Goal: Information Seeking & Learning: Understand process/instructions

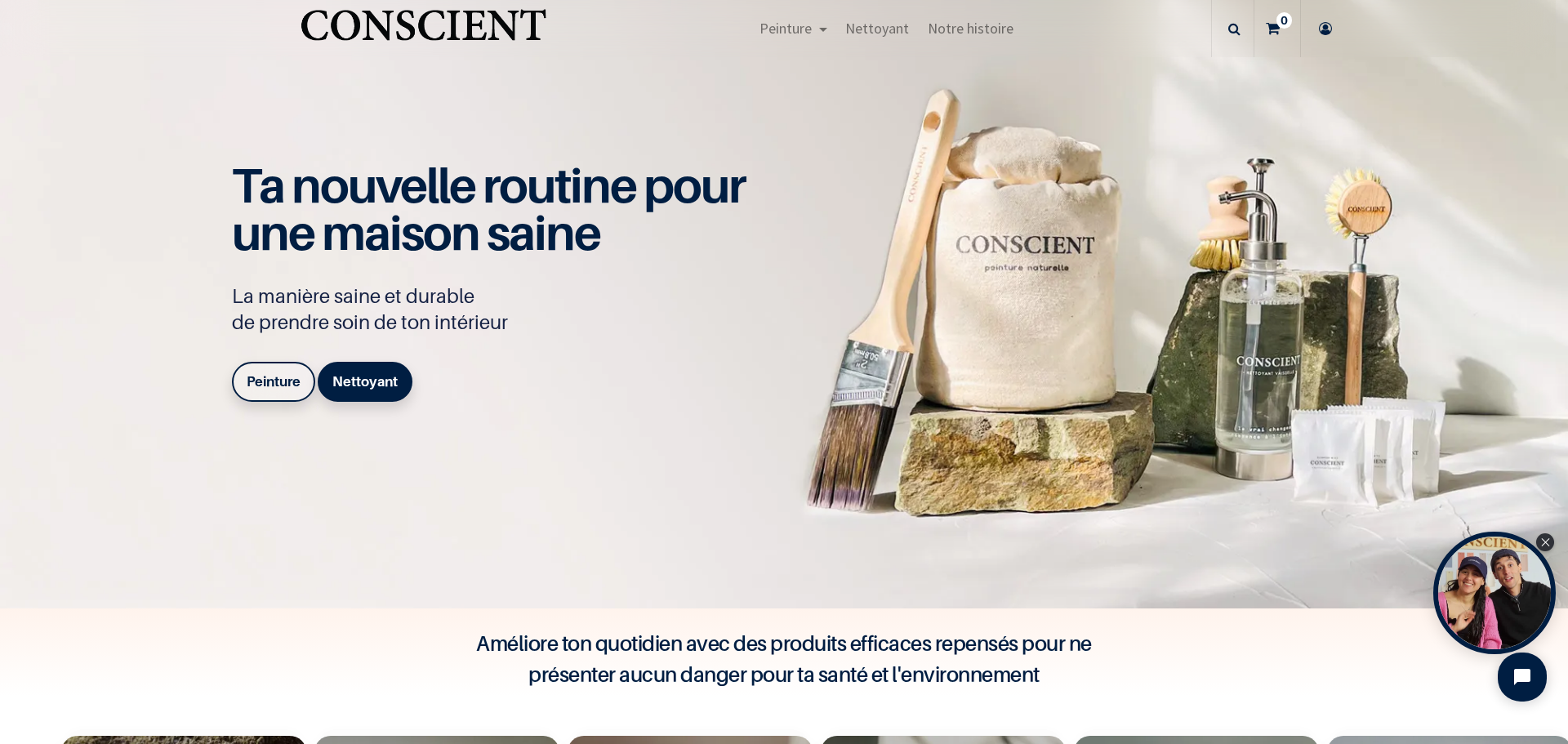
scroll to position [1061, 0]
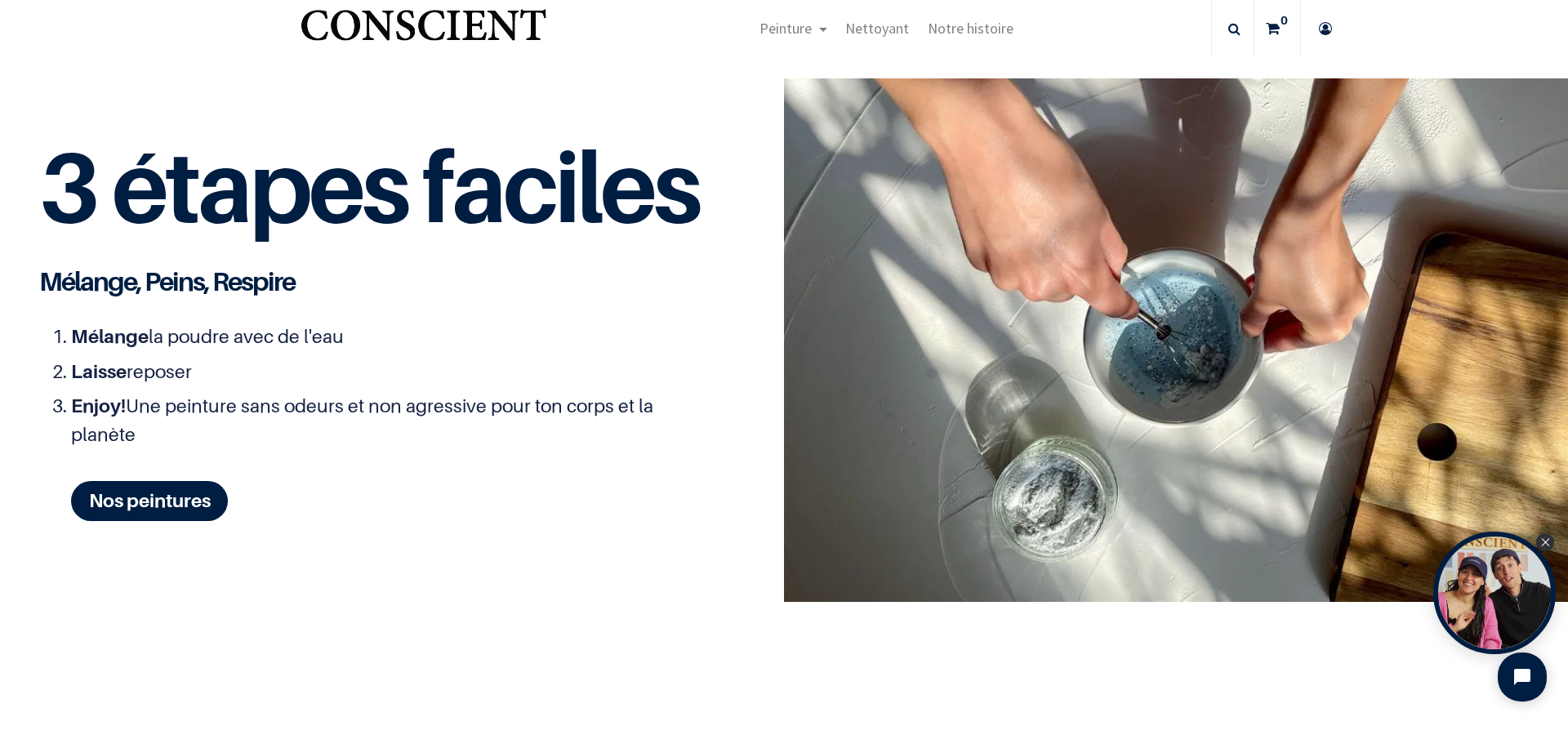
scroll to position [2046, 0]
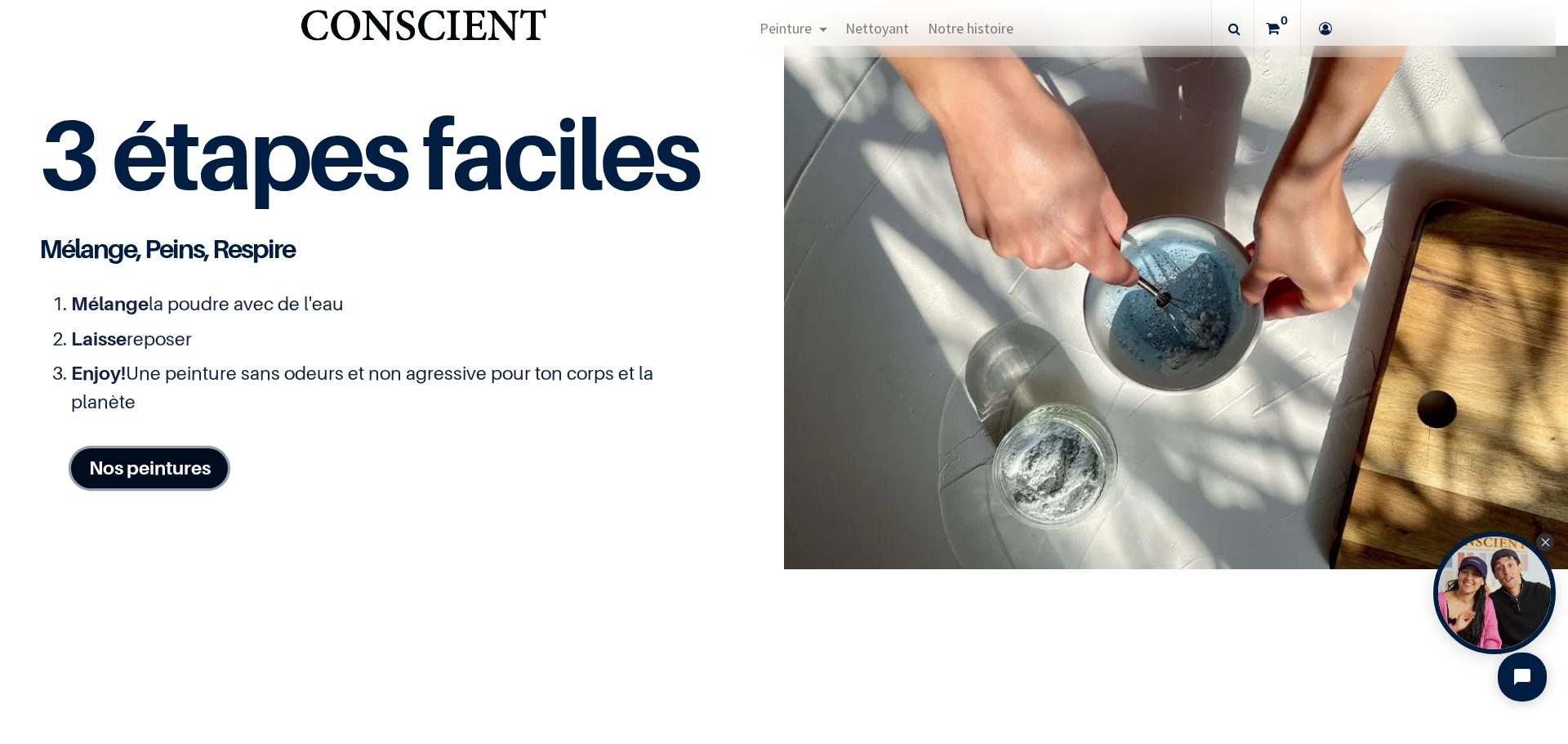
click at [154, 462] on link "Nos peintures" at bounding box center [149, 468] width 157 height 40
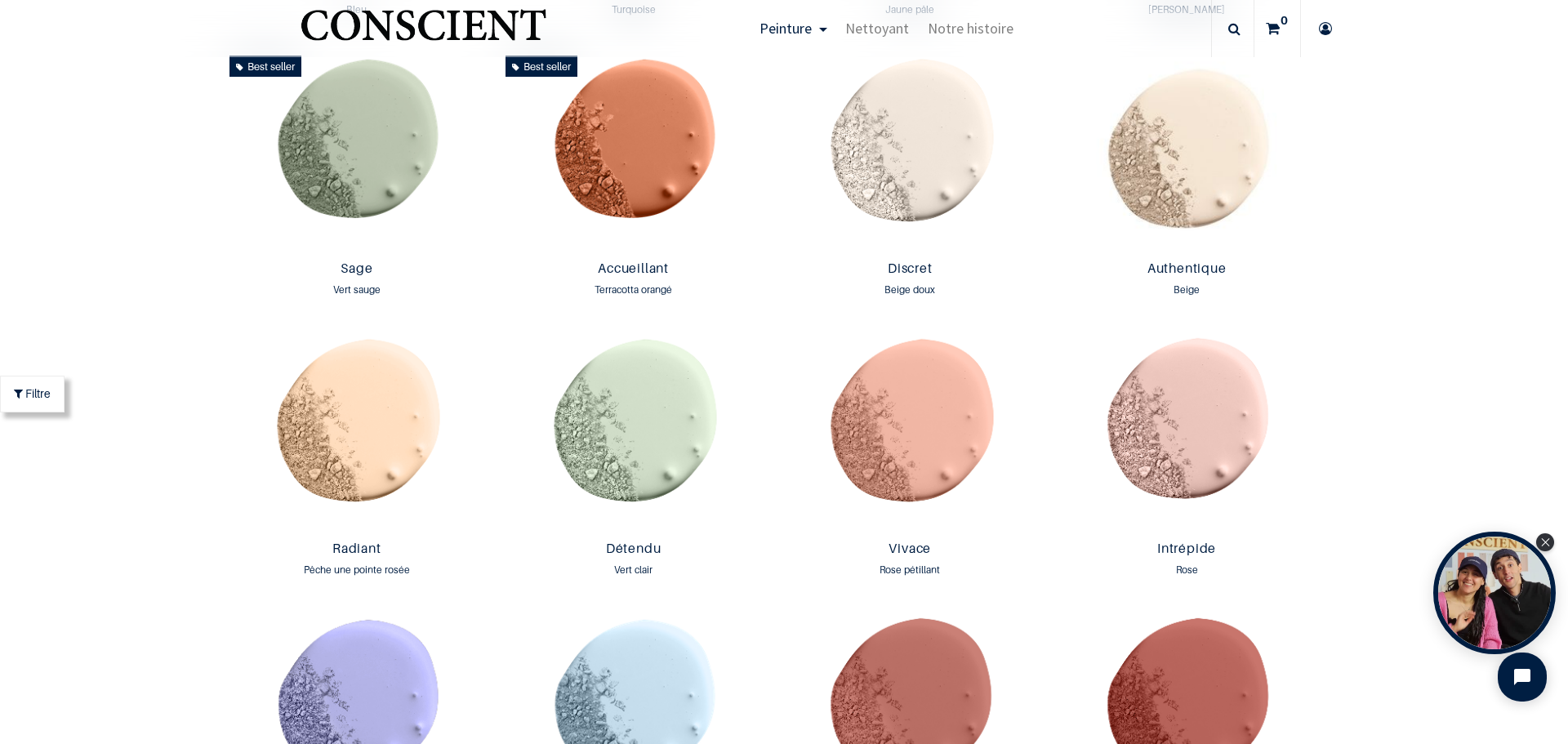
scroll to position [1534, 0]
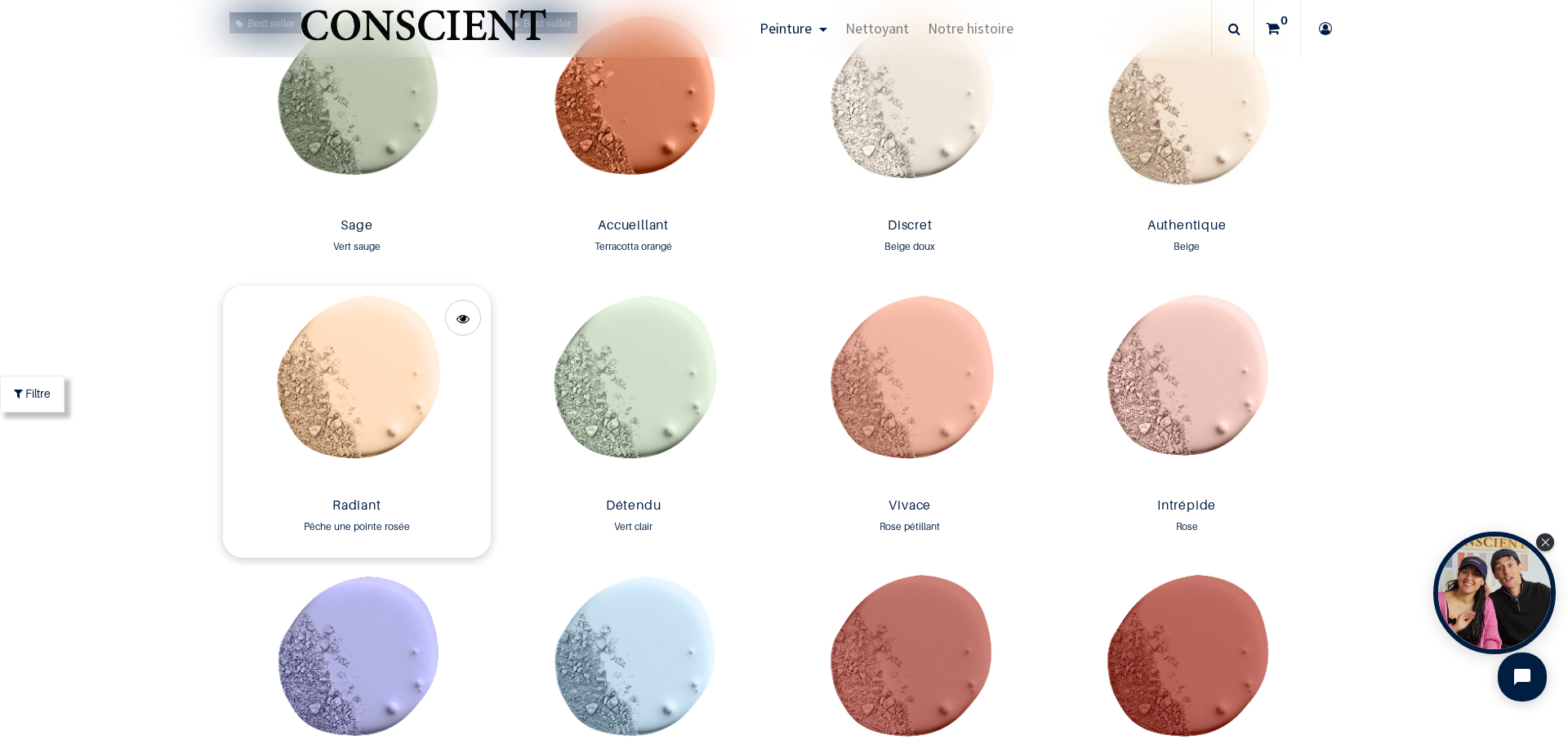
click at [346, 428] on img at bounding box center [357, 388] width 269 height 205
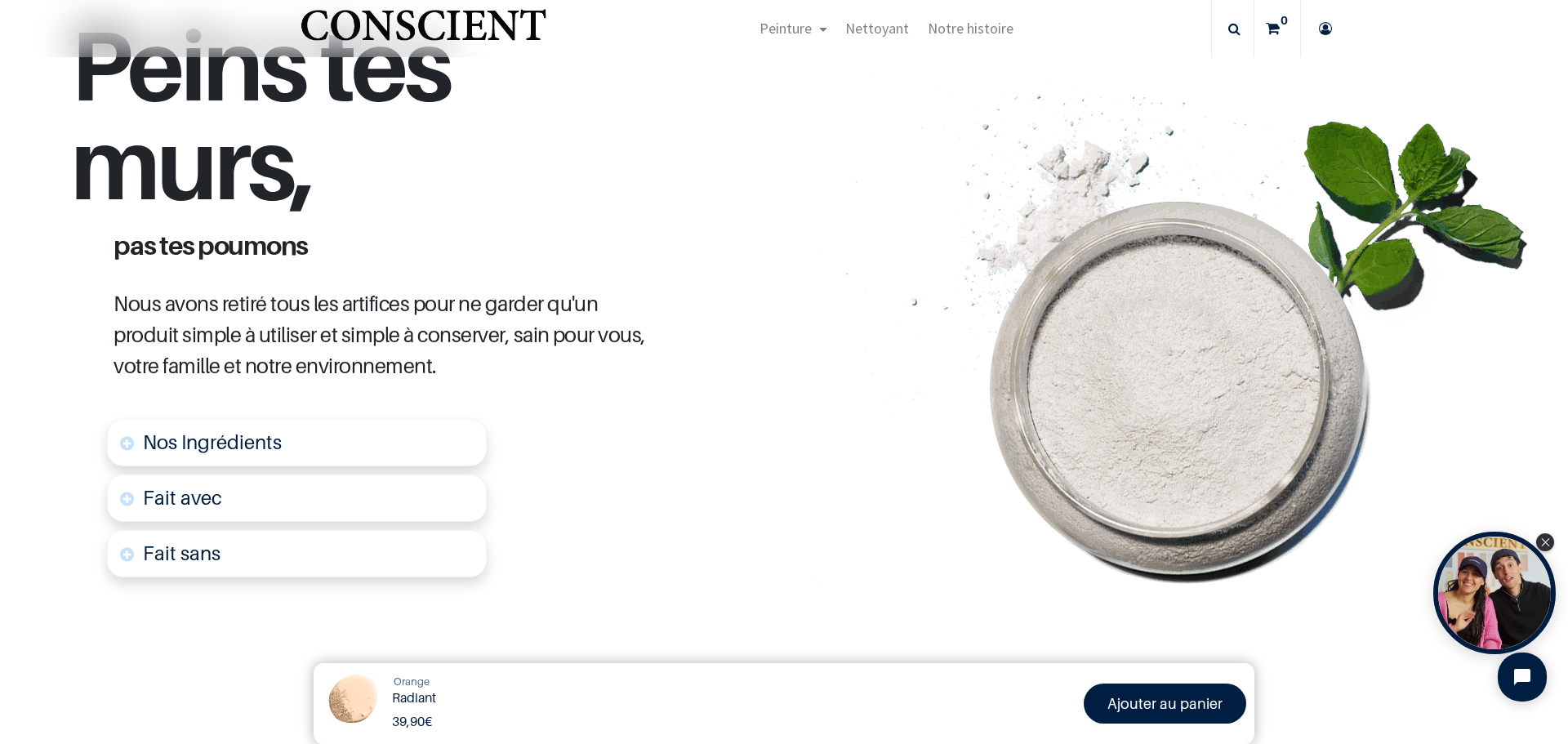
scroll to position [762, 0]
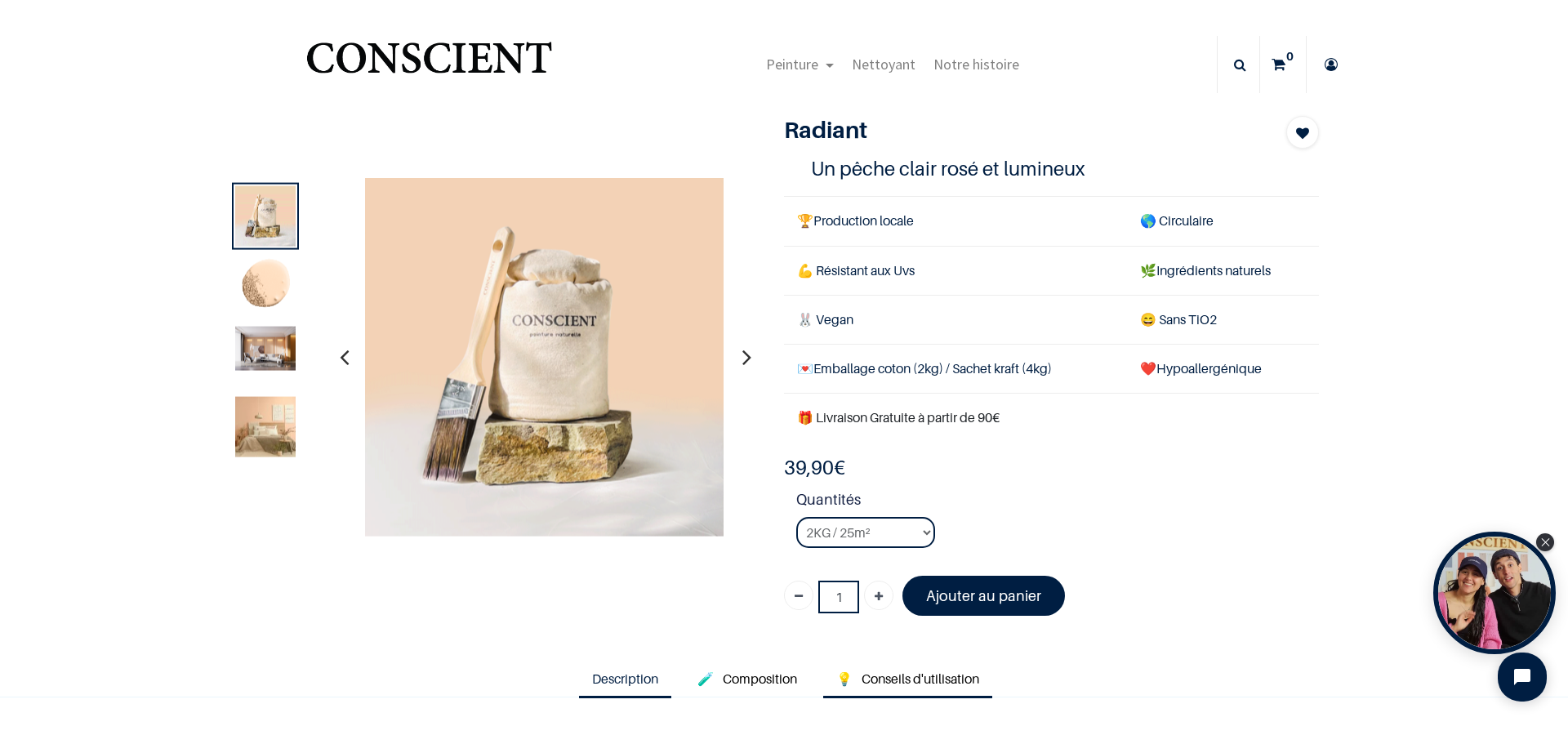
click at [915, 678] on span "Conseils d'utilisation" at bounding box center [920, 679] width 118 height 17
click at [912, 678] on span "Conseils d'utilisation" at bounding box center [920, 679] width 118 height 17
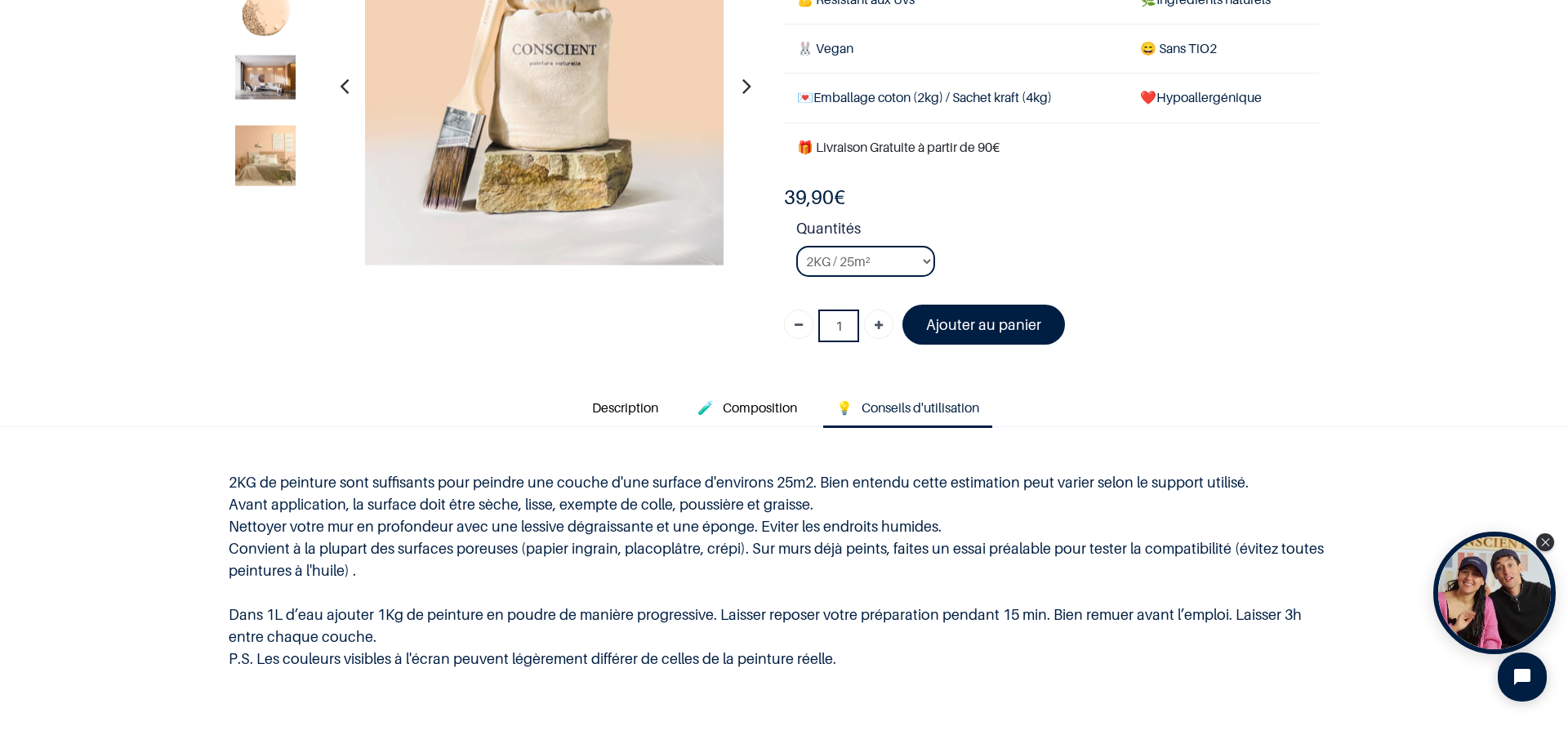
scroll to position [272, 0]
